Goal: Obtain resource: Obtain resource

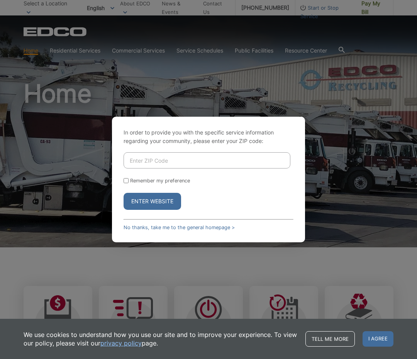
drag, startPoint x: 134, startPoint y: 159, endPoint x: 124, endPoint y: 157, distance: 10.5
click at [133, 158] on input "Enter ZIP Code" at bounding box center [207, 160] width 167 height 16
type input "92014"
click at [142, 200] on button "Enter Website" at bounding box center [153, 201] width 58 height 17
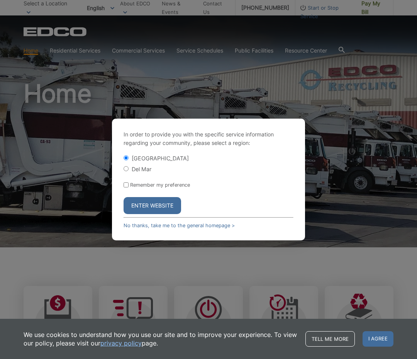
click at [126, 170] on input "Del Mar" at bounding box center [126, 168] width 5 height 5
radio input "true"
click at [144, 206] on button "Enter Website" at bounding box center [153, 205] width 58 height 17
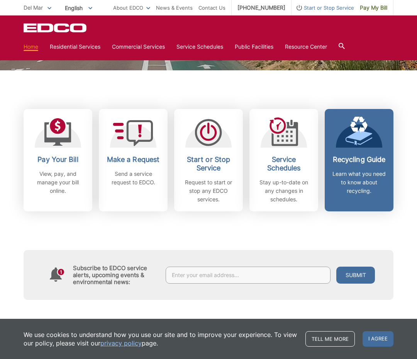
scroll to position [176, 0]
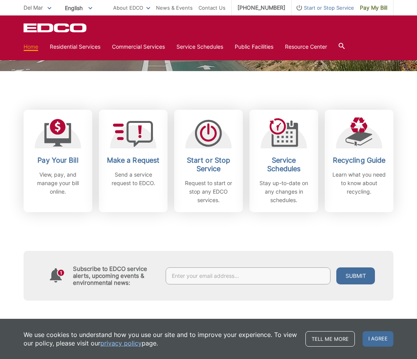
click at [227, 233] on div "Subscribe to EDCO service alerts, upcoming events & environmental news: Submit" at bounding box center [209, 256] width 370 height 88
click at [388, 105] on div "Pay Your Bill View, pay, and manage your bill online. Make a Request Send a ser…" at bounding box center [209, 141] width 370 height 141
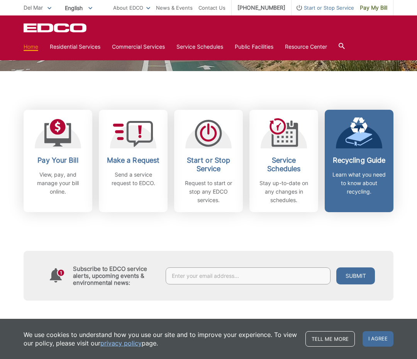
click at [359, 164] on h2 "Recycling Guide" at bounding box center [358, 160] width 57 height 8
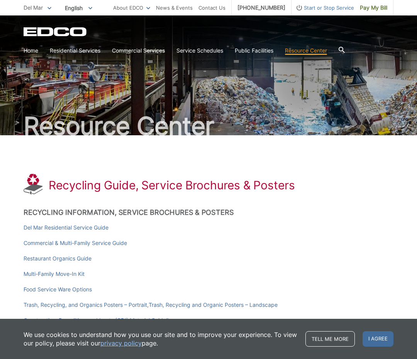
scroll to position [12, 0]
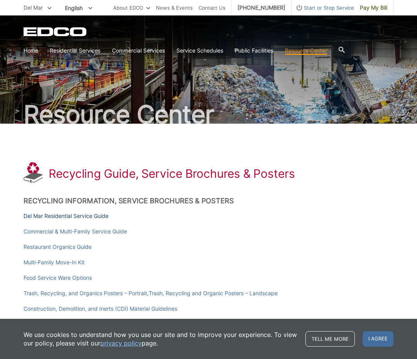
click at [38, 216] on link "Del Mar Residential Service Guide" at bounding box center [66, 216] width 85 height 8
